Goal: Task Accomplishment & Management: Complete application form

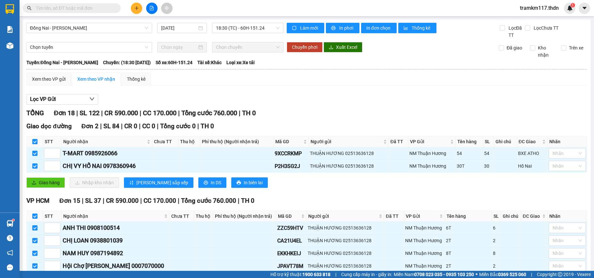
click at [136, 8] on icon "plus" at bounding box center [137, 8] width 4 height 0
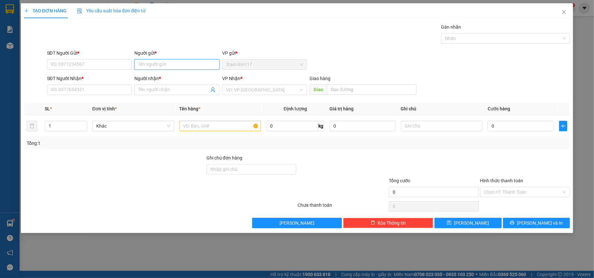
click at [153, 66] on input "Người gửi *" at bounding box center [176, 64] width 85 height 10
click at [178, 65] on input "CÔ NGÂN" at bounding box center [176, 64] width 85 height 10
type input "C"
type input "NT [DEMOGRAPHIC_DATA]"
click at [175, 77] on div "NT HỒNG PL - 0949320990" at bounding box center [176, 77] width 77 height 7
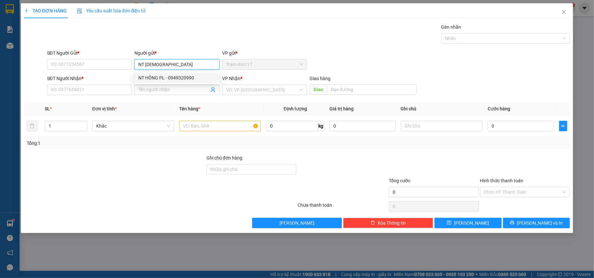
type input "0949320990"
type input "NT HỒNG PL"
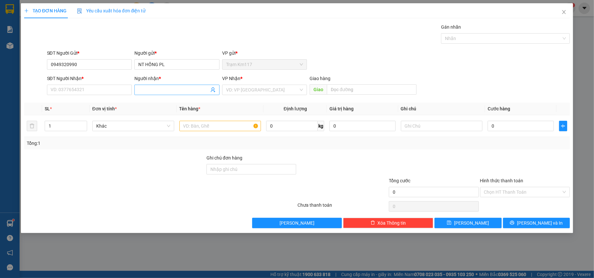
click at [213, 89] on icon "user-add" at bounding box center [212, 89] width 5 height 5
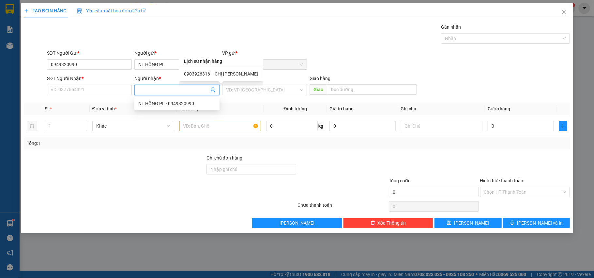
click at [217, 75] on span "CHỊ [PERSON_NAME]" at bounding box center [235, 73] width 43 height 5
type input "0903926316"
type input "CHỊ [PERSON_NAME]"
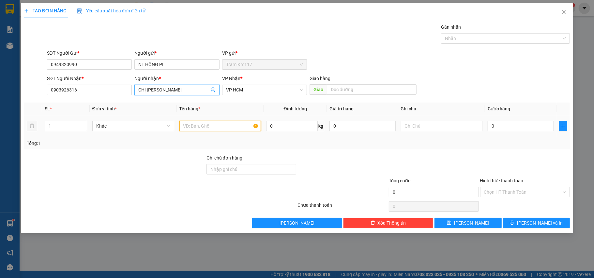
click at [210, 129] on input "text" at bounding box center [220, 126] width 82 height 10
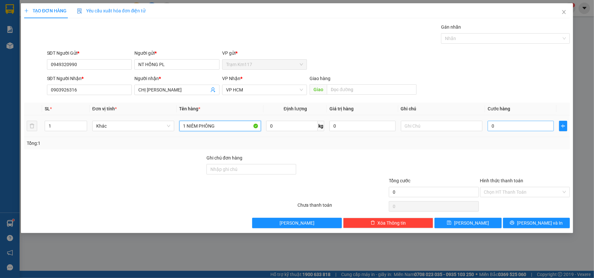
type input "1 NIÊM PHÔNG"
click at [511, 128] on input "0" at bounding box center [520, 126] width 66 height 10
type input "2"
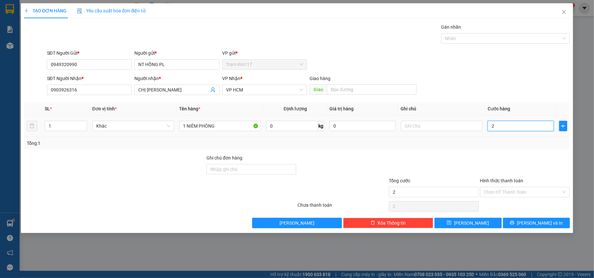
type input "20"
type input "200"
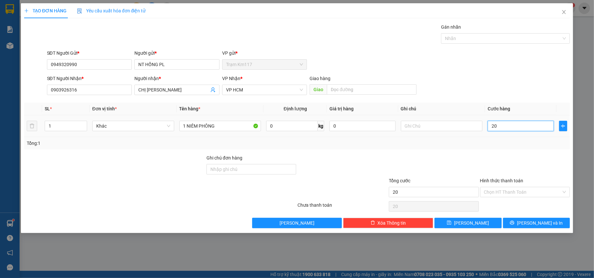
type input "200"
type input "2.000"
type input "20.000"
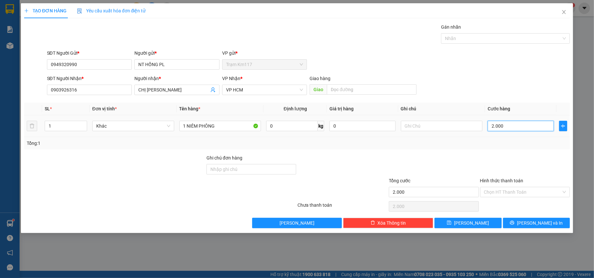
type input "20.000"
click at [506, 192] on input "Hình thức thanh toán" at bounding box center [523, 192] width 78 height 10
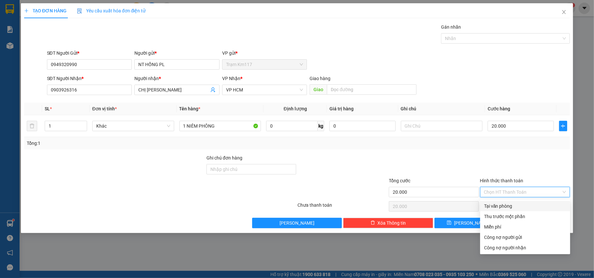
click at [499, 204] on div "Tại văn phòng" at bounding box center [525, 206] width 82 height 7
type input "0"
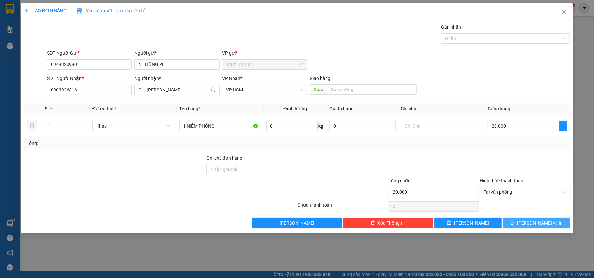
click at [522, 222] on button "[PERSON_NAME] và In" at bounding box center [536, 223] width 67 height 10
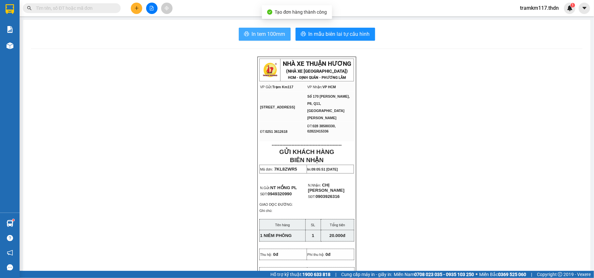
click at [266, 33] on span "In tem 100mm" at bounding box center [269, 34] width 34 height 8
paste input "BQT8LB84 XUÂN THÀNH"
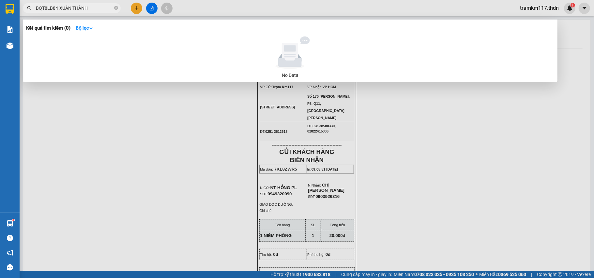
click at [97, 7] on input "BQT8LB84 XUÂN THÀNH" at bounding box center [74, 8] width 77 height 7
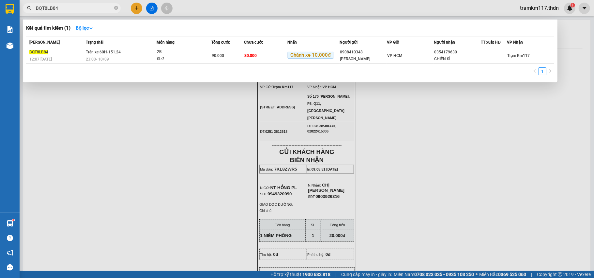
type input "BQT8LB84"
drag, startPoint x: 49, startPoint y: 7, endPoint x: 40, endPoint y: 4, distance: 8.6
click at [40, 5] on input "BQT8LB84" at bounding box center [74, 8] width 77 height 7
drag, startPoint x: 36, startPoint y: 7, endPoint x: 56, endPoint y: 7, distance: 20.9
click at [56, 7] on input "BQT8LB84" at bounding box center [74, 8] width 77 height 7
